Goal: Information Seeking & Learning: Learn about a topic

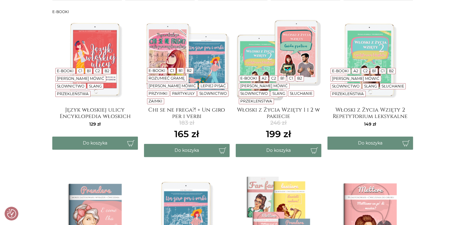
scroll to position [136, 0]
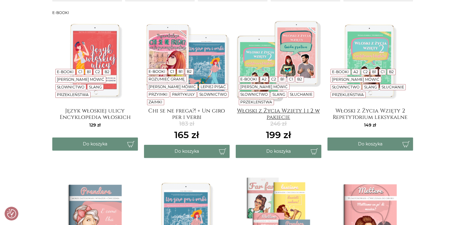
click at [288, 110] on h4 "Włoski z Życia Wzięty 1 i 2 w pakiecie" at bounding box center [279, 114] width 86 height 12
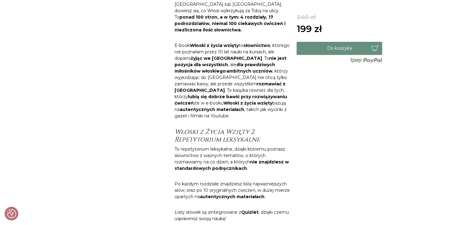
scroll to position [14, 0]
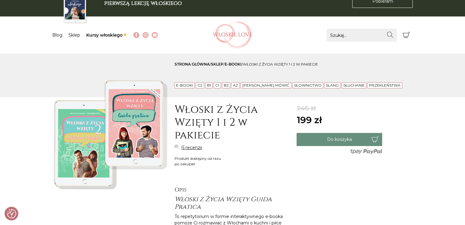
click at [185, 148] on link "5 recenzji" at bounding box center [192, 148] width 20 height 6
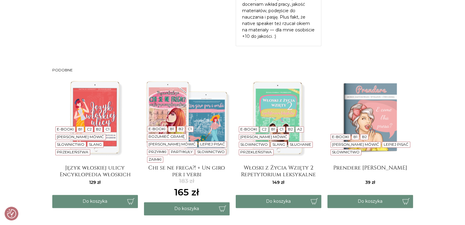
scroll to position [938, 0]
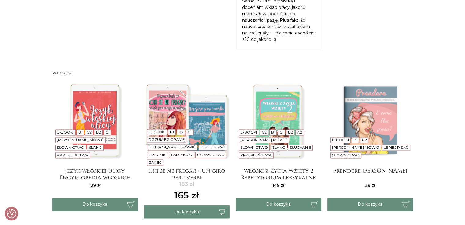
click at [275, 80] on img at bounding box center [279, 121] width 86 height 86
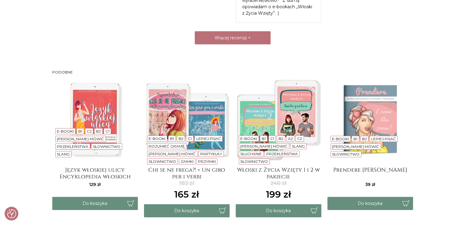
scroll to position [1357, 0]
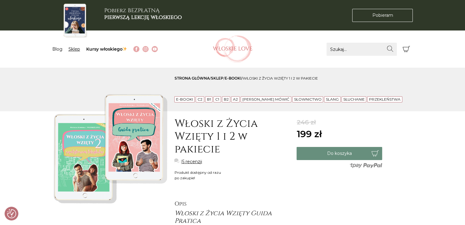
click at [73, 49] on link "Sklep" at bounding box center [74, 48] width 12 height 5
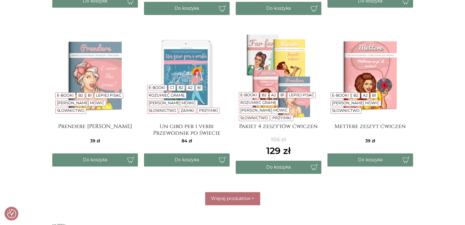
scroll to position [280, 0]
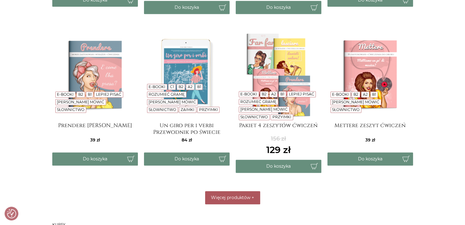
click at [230, 199] on span "Więcej produktów" at bounding box center [230, 197] width 39 height 5
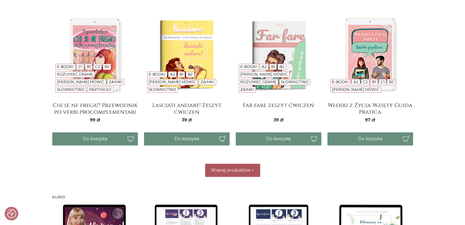
scroll to position [485, 0]
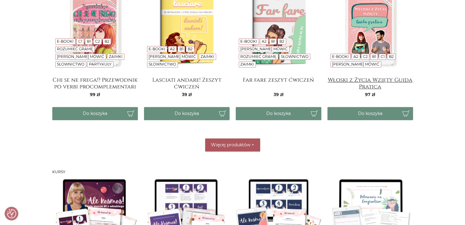
click at [371, 82] on h4 "Włoski z Życia Wzięty Guida Pratica" at bounding box center [370, 83] width 86 height 12
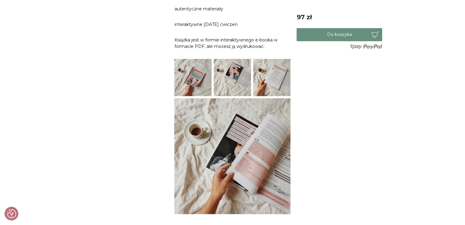
scroll to position [568, 0]
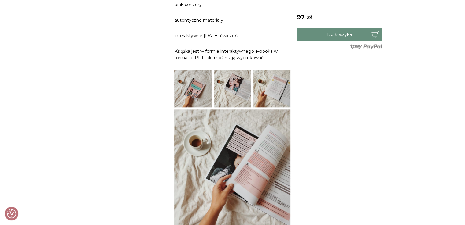
click at [237, 74] on img at bounding box center [232, 88] width 37 height 37
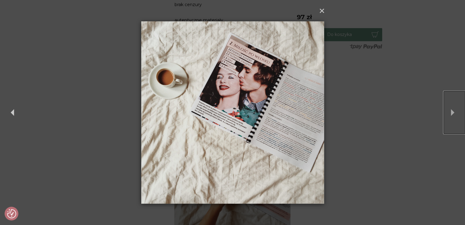
click at [453, 113] on button "Next" at bounding box center [453, 112] width 21 height 43
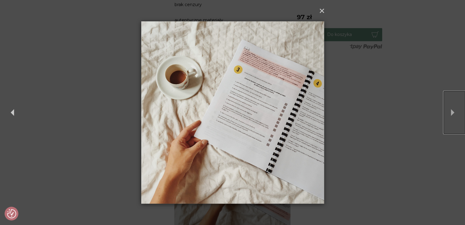
click at [453, 113] on button "Next" at bounding box center [453, 112] width 21 height 43
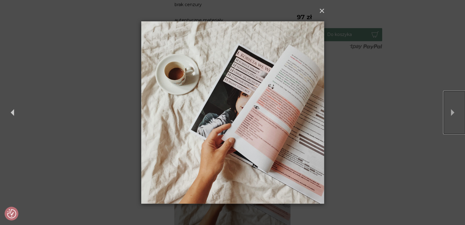
click at [453, 113] on button "Next" at bounding box center [453, 112] width 21 height 43
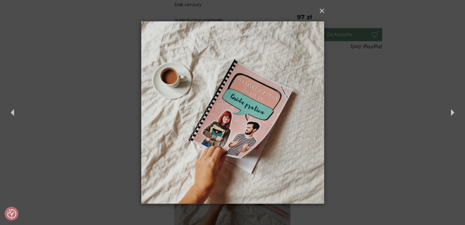
click at [339, 115] on div "× Previous Next" at bounding box center [232, 112] width 465 height 225
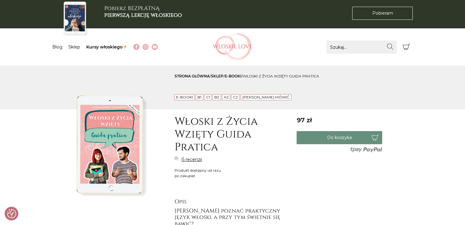
scroll to position [0, 0]
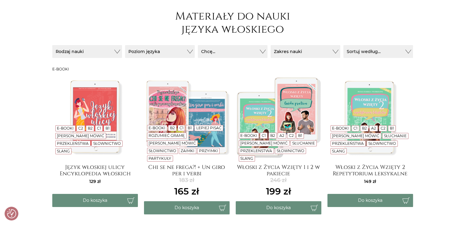
scroll to position [96, 0]
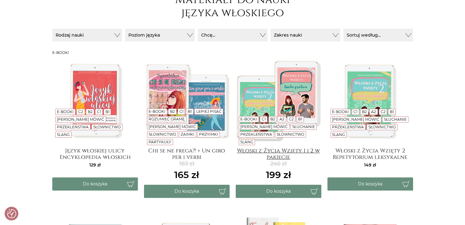
click at [276, 154] on h4 "Włoski z Życia Wzięty 1 i 2 w pakiecie" at bounding box center [279, 154] width 86 height 12
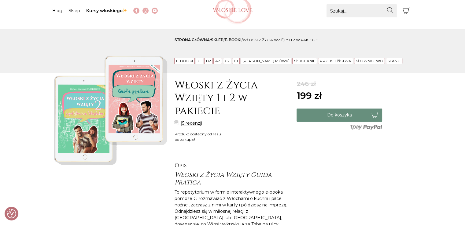
scroll to position [33, 0]
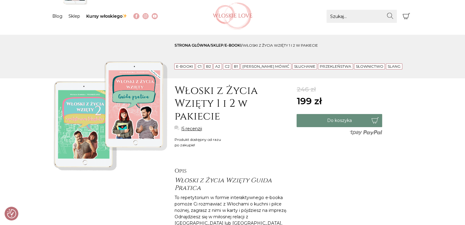
click at [120, 126] on img at bounding box center [110, 115] width 116 height 116
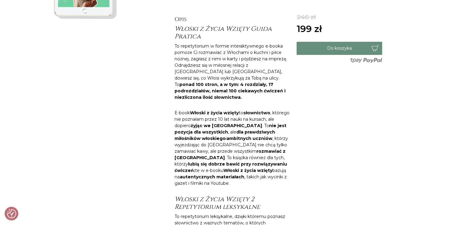
scroll to position [189, 0]
